Goal: Task Accomplishment & Management: Use online tool/utility

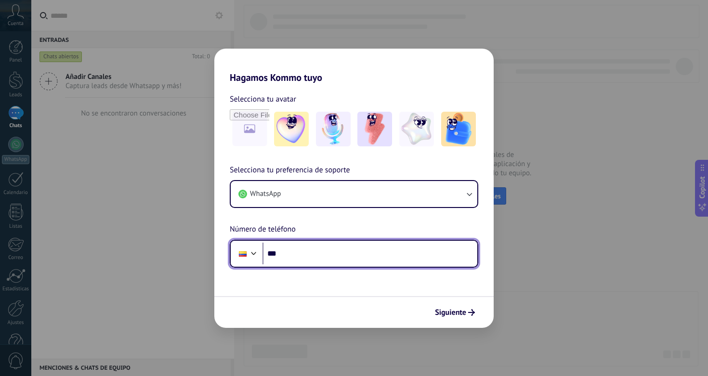
click at [306, 256] on input "***" at bounding box center [370, 254] width 215 height 22
type input "**********"
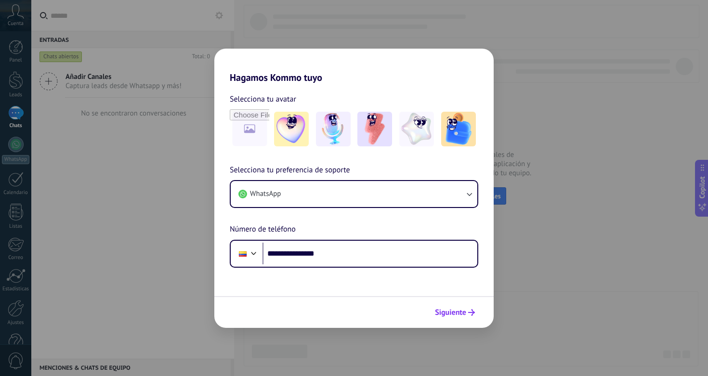
click at [456, 316] on span "Siguiente" at bounding box center [450, 312] width 31 height 7
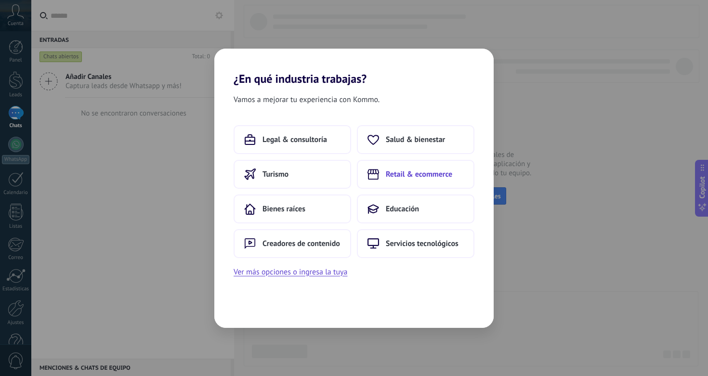
click at [404, 181] on button "Retail & ecommerce" at bounding box center [416, 174] width 118 height 29
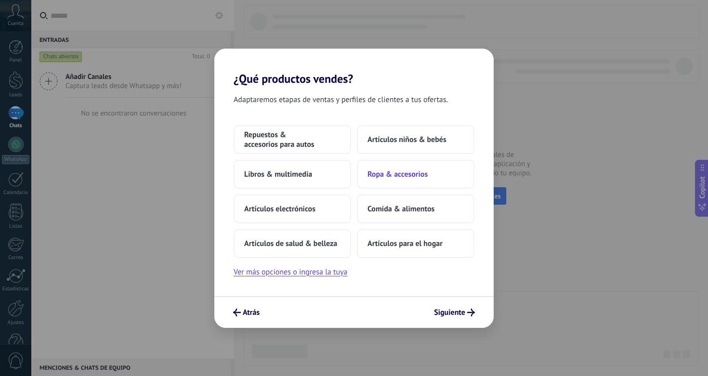
click at [392, 181] on button "Ropa & accesorios" at bounding box center [416, 174] width 118 height 29
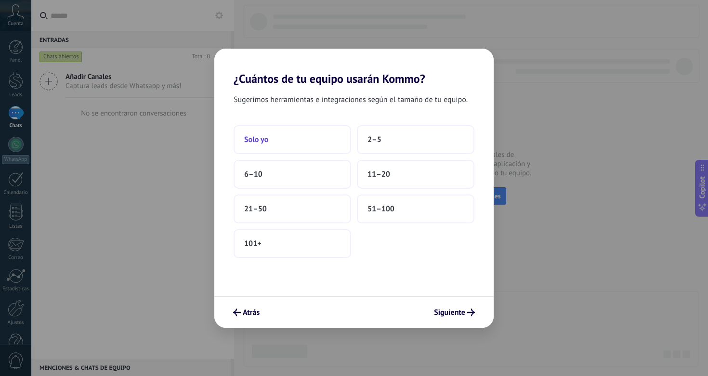
click at [311, 141] on button "Solo yo" at bounding box center [293, 139] width 118 height 29
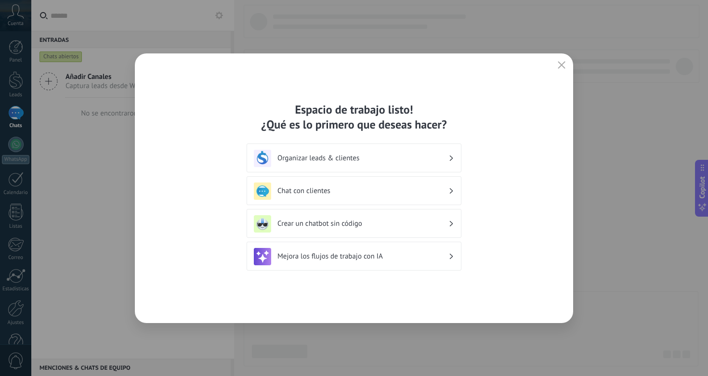
click at [305, 200] on div "Chat con clientes" at bounding box center [354, 191] width 200 height 17
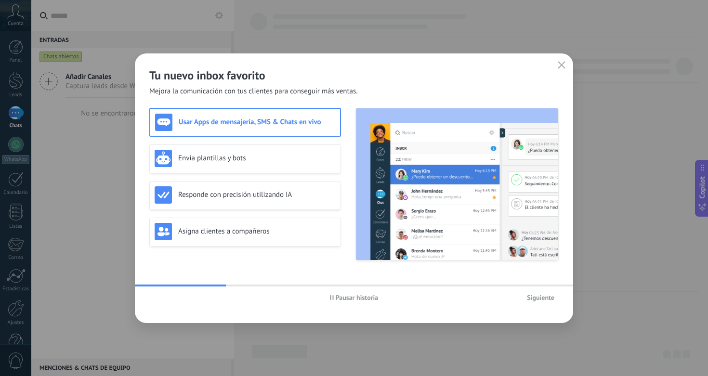
click at [539, 291] on div "Siguiente" at bounding box center [491, 298] width 136 height 14
click at [540, 294] on button "Siguiente" at bounding box center [541, 298] width 36 height 14
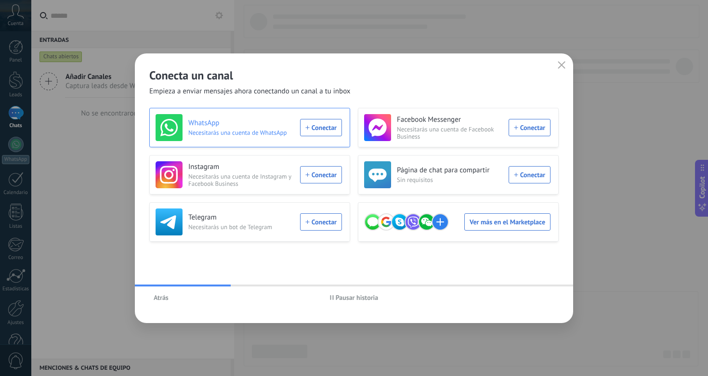
click at [311, 128] on div "WhatsApp Necesitarás una cuenta de WhatsApp Conectar" at bounding box center [249, 127] width 187 height 27
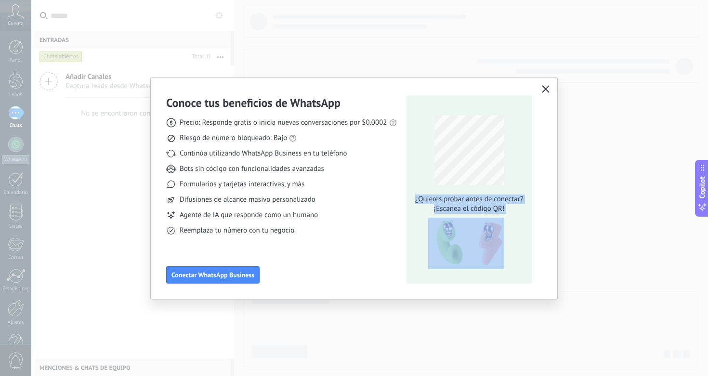
click at [552, 84] on div "Conoce tus beneficios de WhatsApp Precio: Responde gratis o inicia nuevas conve…" at bounding box center [354, 189] width 407 height 222
click at [551, 90] on button "button" at bounding box center [546, 89] width 13 height 13
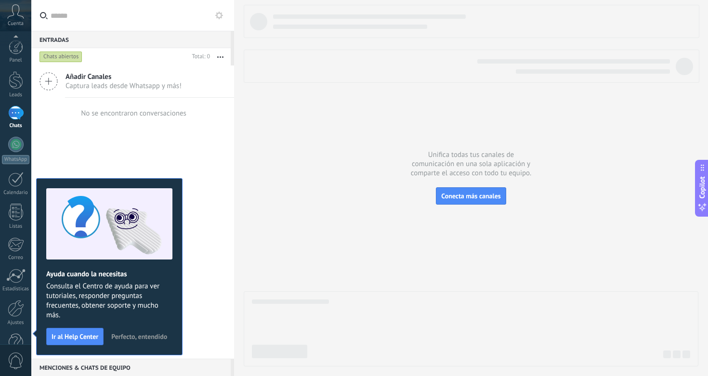
scroll to position [25, 0]
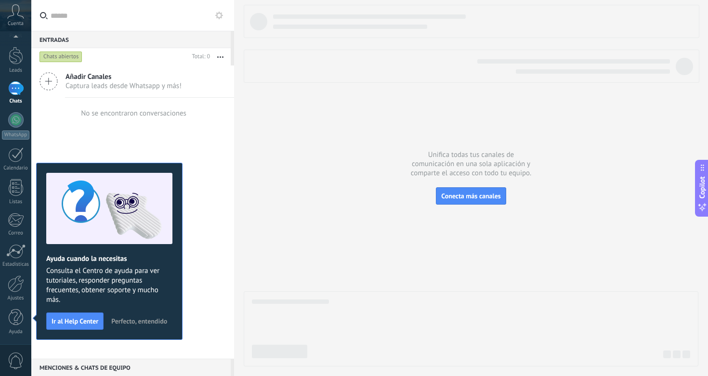
click at [123, 316] on button "Perfecto, entendido" at bounding box center [139, 321] width 65 height 14
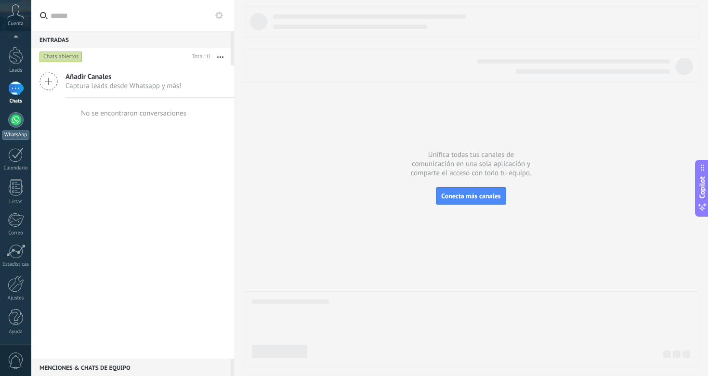
click at [13, 132] on div "WhatsApp" at bounding box center [15, 135] width 27 height 9
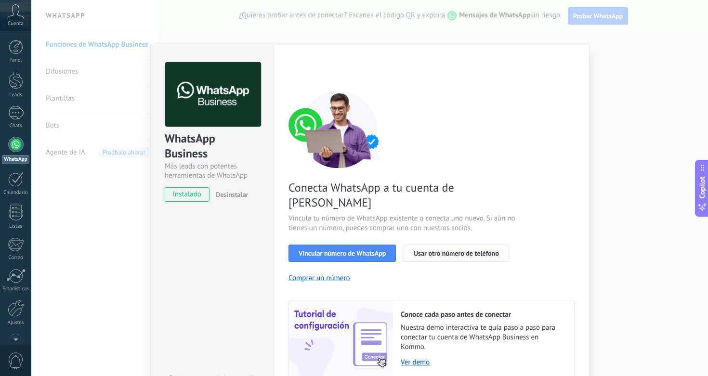
click at [433, 245] on button "Usar otro número de teléfono" at bounding box center [456, 253] width 105 height 17
